Goal: Navigation & Orientation: Find specific page/section

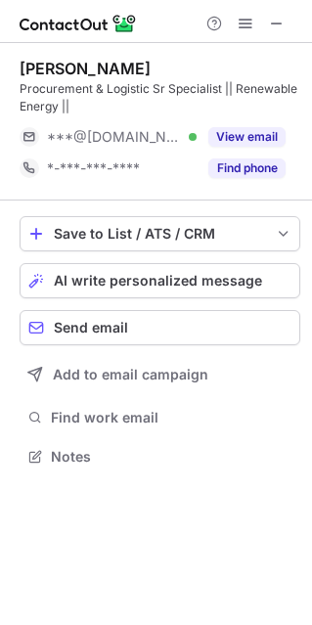
scroll to position [442, 312]
click at [279, 17] on span at bounding box center [277, 24] width 16 height 16
